Goal: Transaction & Acquisition: Book appointment/travel/reservation

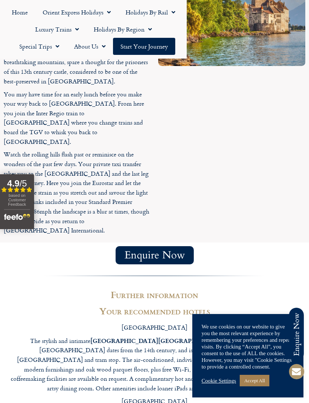
scroll to position [1830, 0]
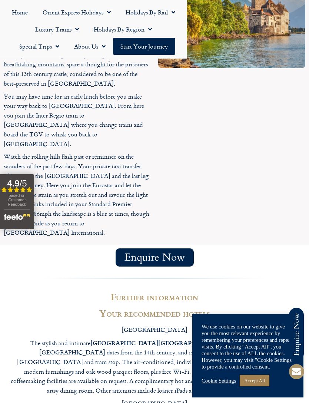
click at [99, 13] on link "Orient Express Holidays" at bounding box center [76, 12] width 83 height 17
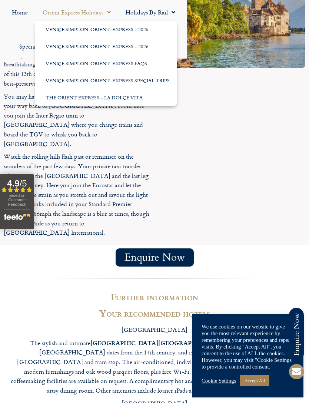
click at [145, 49] on link "Venice Simplon-Orient-Express – 2026" at bounding box center [106, 46] width 142 height 17
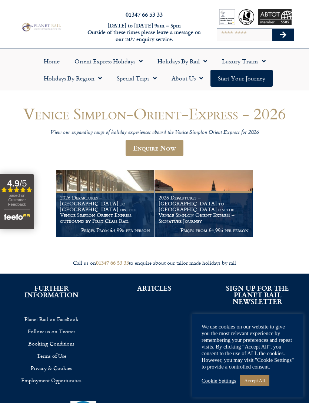
click at [110, 217] on h1 "2026 Departures – Venice to London on the Venice Simplon Orient Express outboun…" at bounding box center [105, 209] width 90 height 29
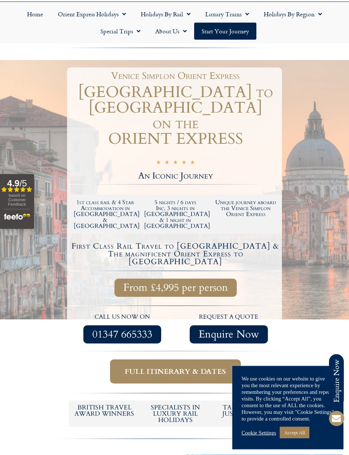
scroll to position [55, 0]
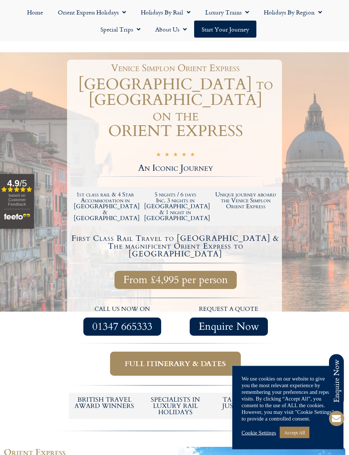
click at [214, 359] on span "Full itinerary & dates" at bounding box center [175, 363] width 101 height 9
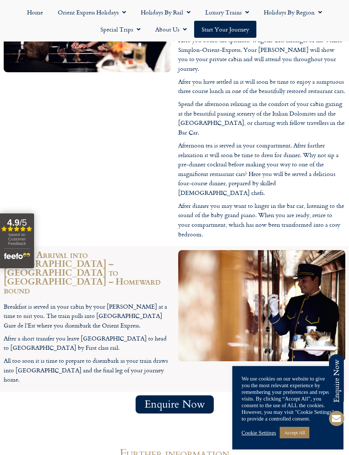
scroll to position [1901, 0]
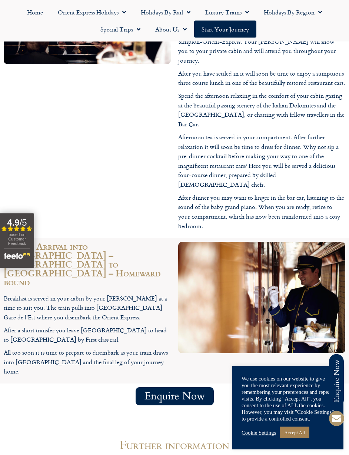
click at [227, 403] on h1 "Further information" at bounding box center [175, 445] width 342 height 12
click at [208, 403] on h1 "Further information" at bounding box center [175, 445] width 342 height 12
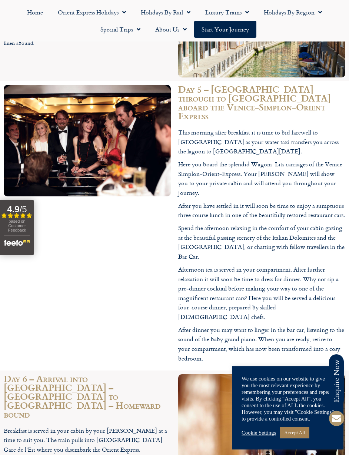
scroll to position [1768, 0]
